Goal: Information Seeking & Learning: Find specific fact

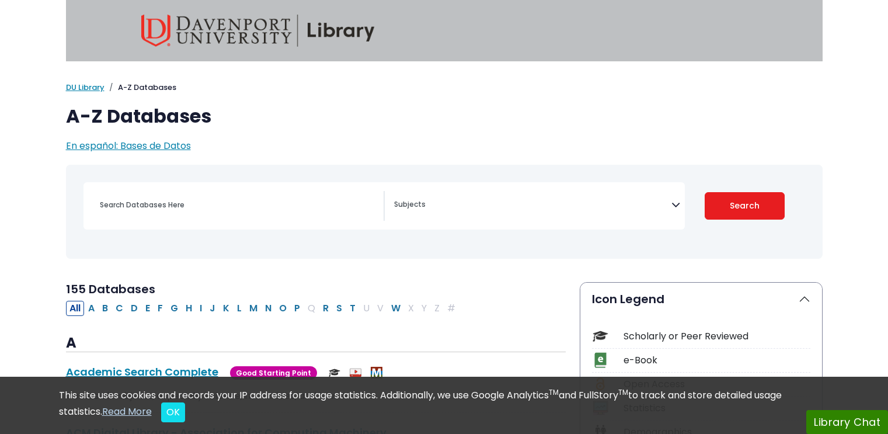
select select "Database Subject Filter"
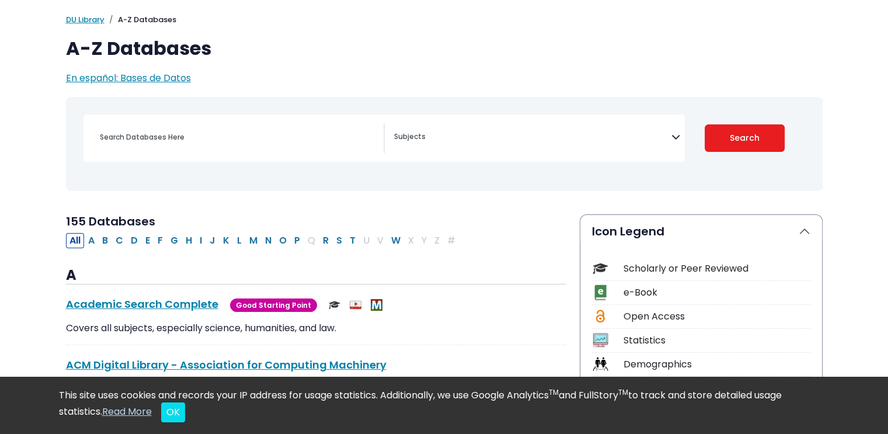
scroll to position [58, 0]
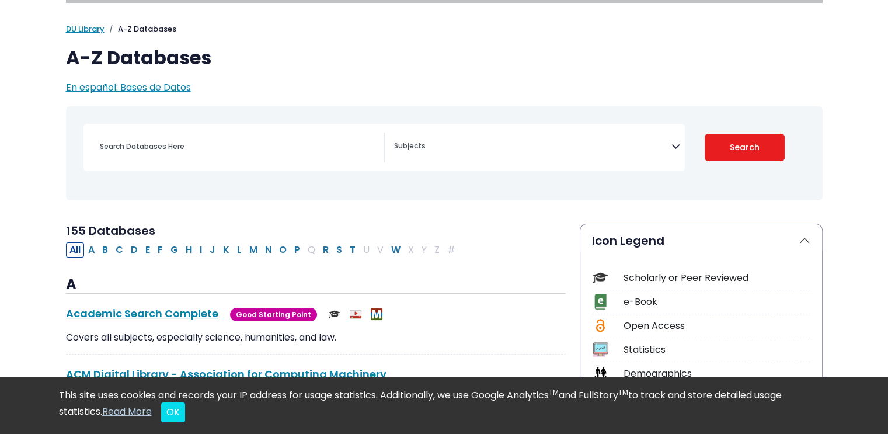
click at [237, 155] on div "Search filters" at bounding box center [238, 147] width 291 height 28
click at [236, 145] on input "Search database by title or keyword" at bounding box center [238, 146] width 291 height 17
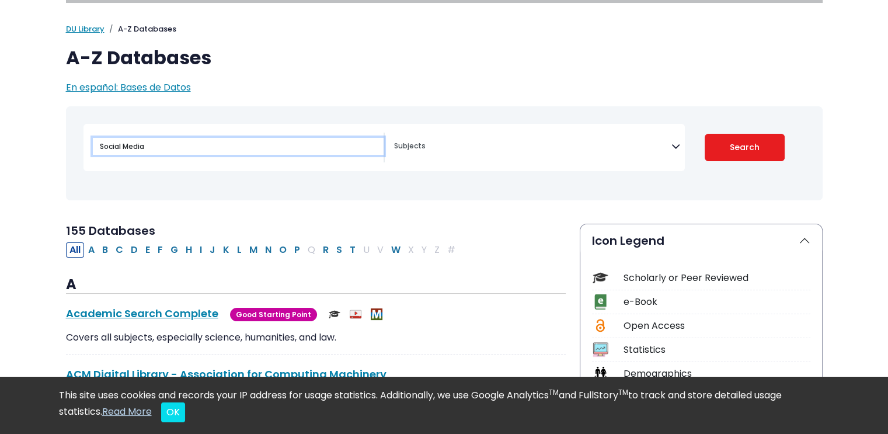
type input "Social Media"
click at [705, 134] on button "Search" at bounding box center [745, 147] width 80 height 27
select select "Database Subject Filter"
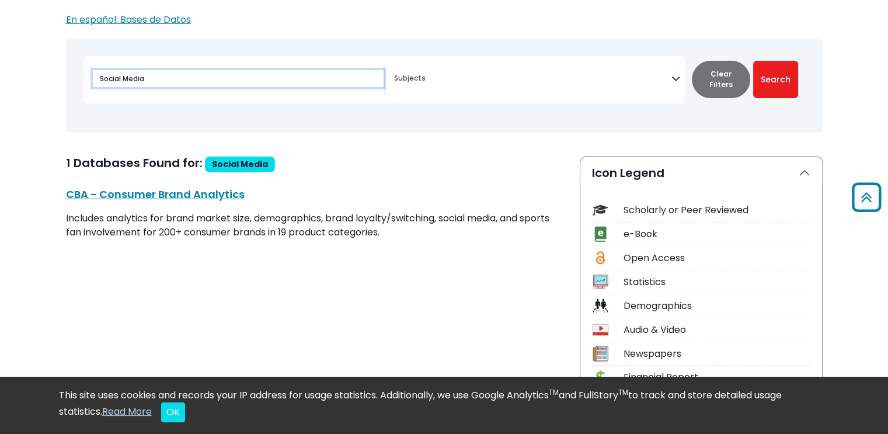
scroll to position [117, 0]
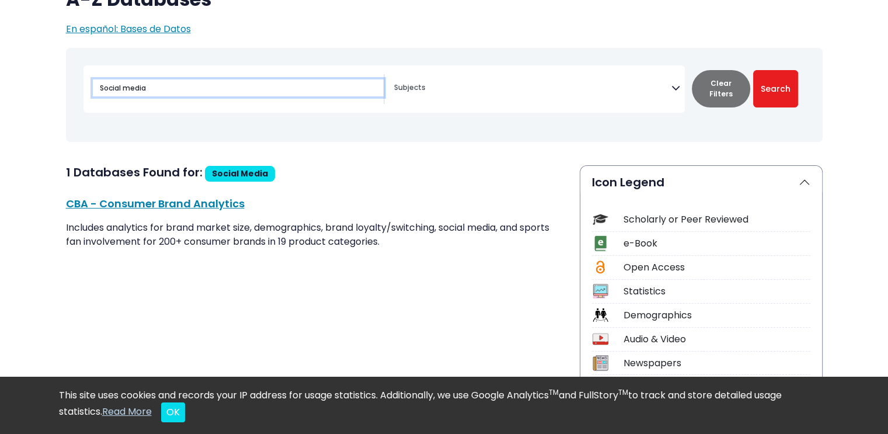
type input "Social media"
click at [753, 70] on button "Search" at bounding box center [775, 88] width 45 height 37
select select "Database Subject Filter"
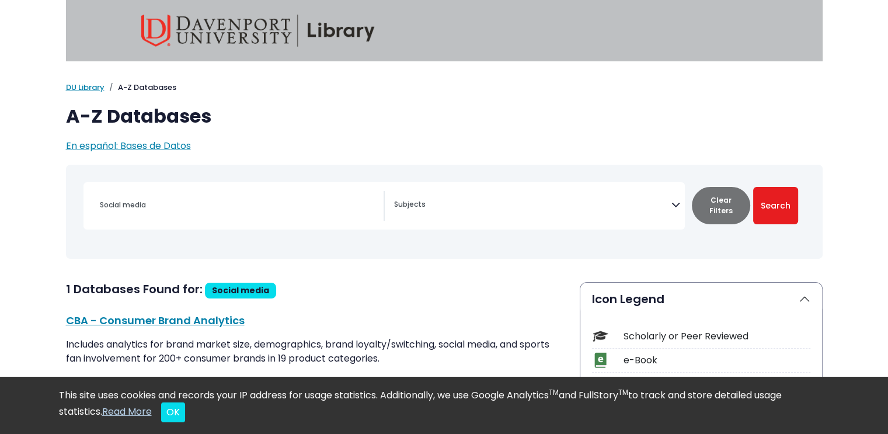
click at [424, 204] on textarea "Search" at bounding box center [532, 205] width 277 height 9
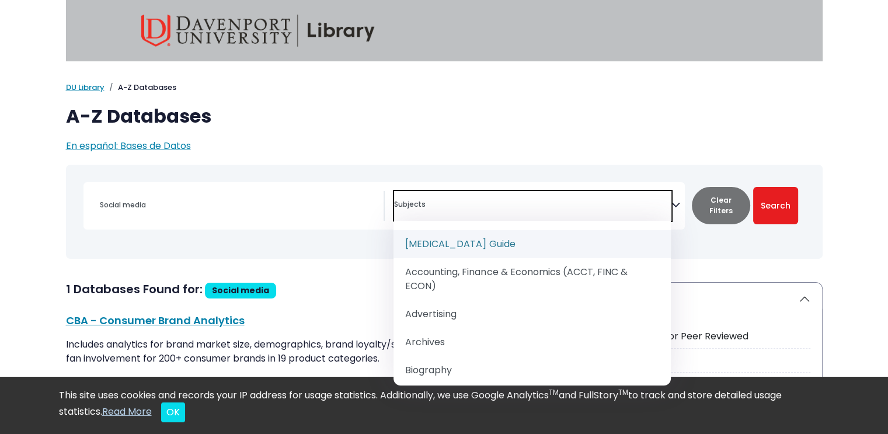
click at [424, 204] on textarea "Search" at bounding box center [532, 205] width 277 height 9
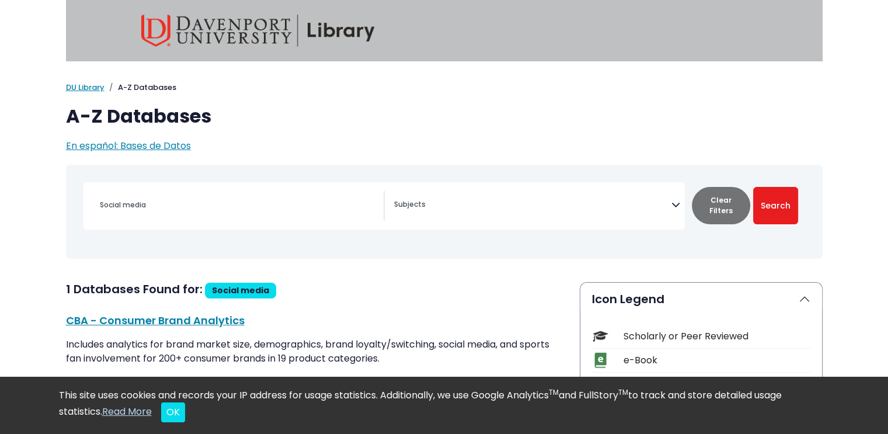
click at [457, 149] on p "En español: Bases de Datos" at bounding box center [444, 146] width 757 height 14
click at [235, 199] on input "Social media" at bounding box center [238, 204] width 291 height 17
click at [718, 203] on button "Clear Filters" at bounding box center [721, 205] width 58 height 37
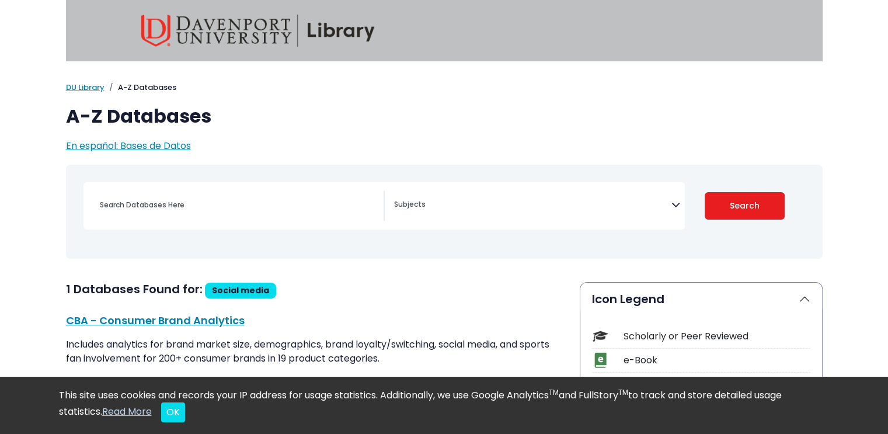
select select "Database Subject Filter"
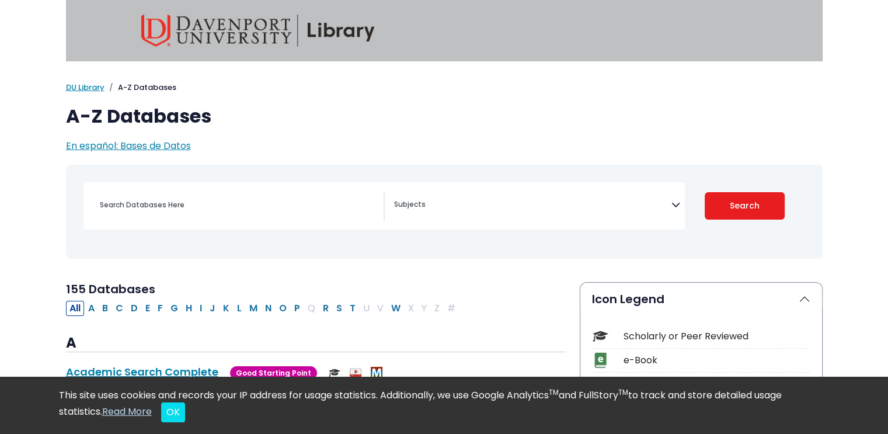
click at [201, 193] on div "Search filters" at bounding box center [238, 205] width 291 height 28
click at [201, 208] on input "Search database by title or keyword" at bounding box center [238, 204] width 291 height 17
type input "Social media"
click at [705, 192] on button "Search" at bounding box center [745, 205] width 80 height 27
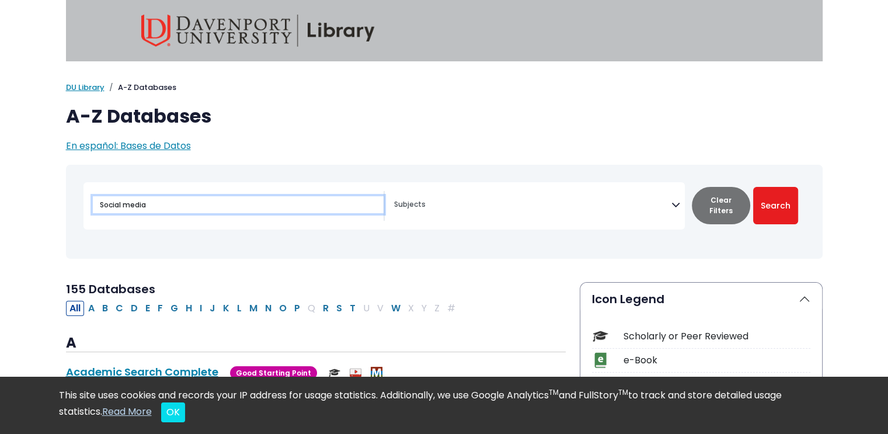
select select "Database Subject Filter"
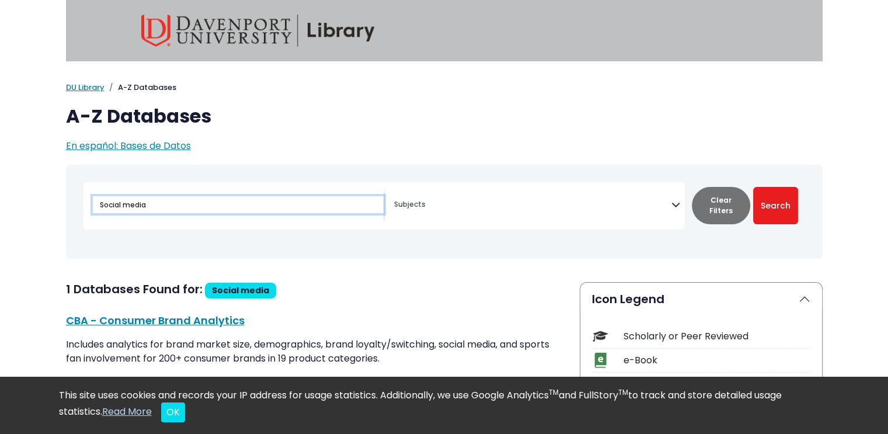
drag, startPoint x: 221, startPoint y: 206, endPoint x: 61, endPoint y: 213, distance: 160.1
click at [61, 213] on div "Toggle search filters navigation Social media Advertising" at bounding box center [444, 221] width 771 height 112
type input "[PERSON_NAME]"
